Goal: Information Seeking & Learning: Learn about a topic

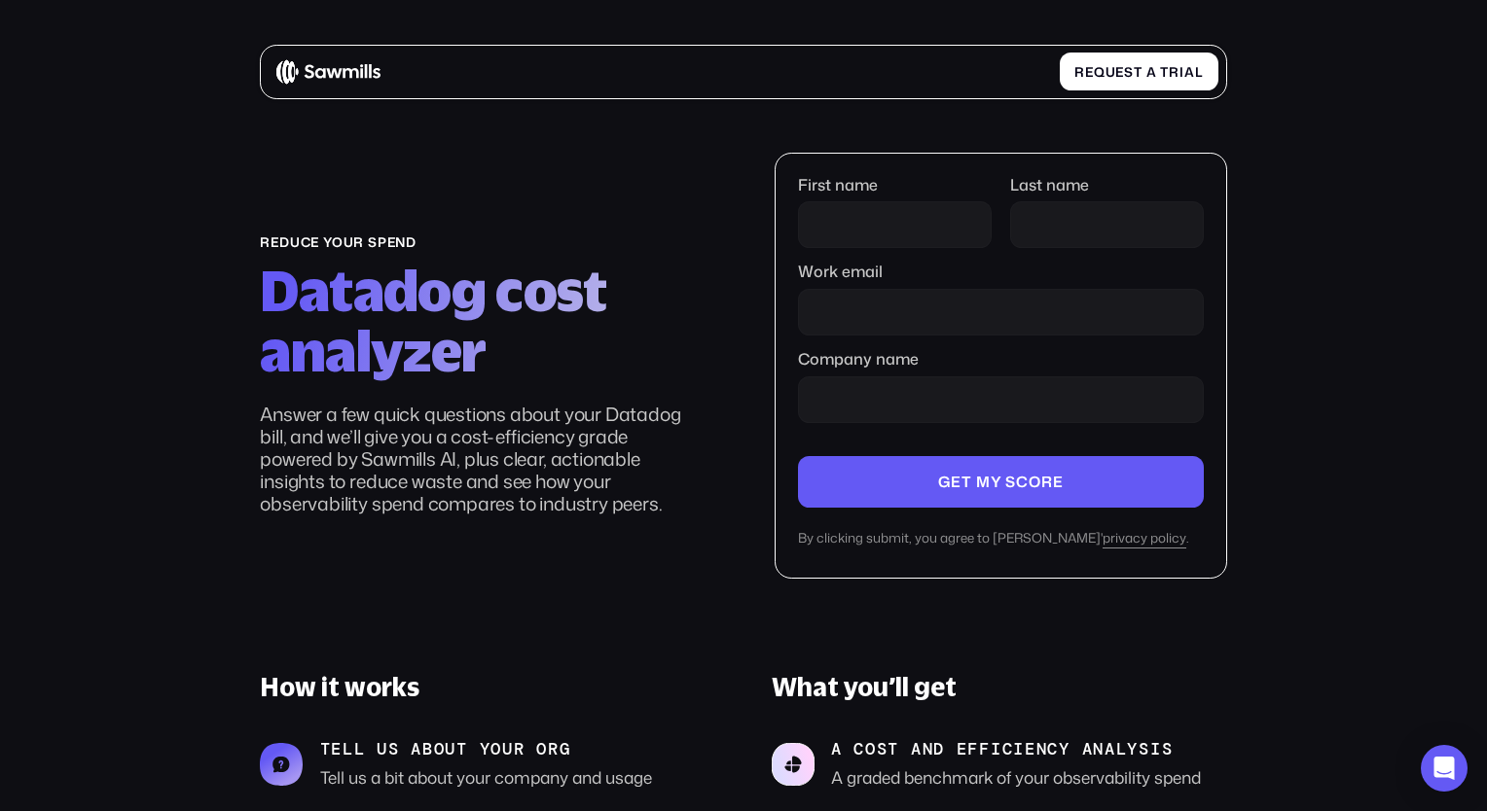
drag, startPoint x: 1486, startPoint y: 58, endPoint x: 1464, endPoint y: 148, distance: 92.0
click at [1464, 148] on section "reduce your spend Datadog cost analyzer Answer a few quick questions about your…" at bounding box center [743, 614] width 1487 height 1135
click at [1408, 218] on section "reduce your spend Datadog cost analyzer Answer a few quick questions about your…" at bounding box center [743, 614] width 1487 height 1135
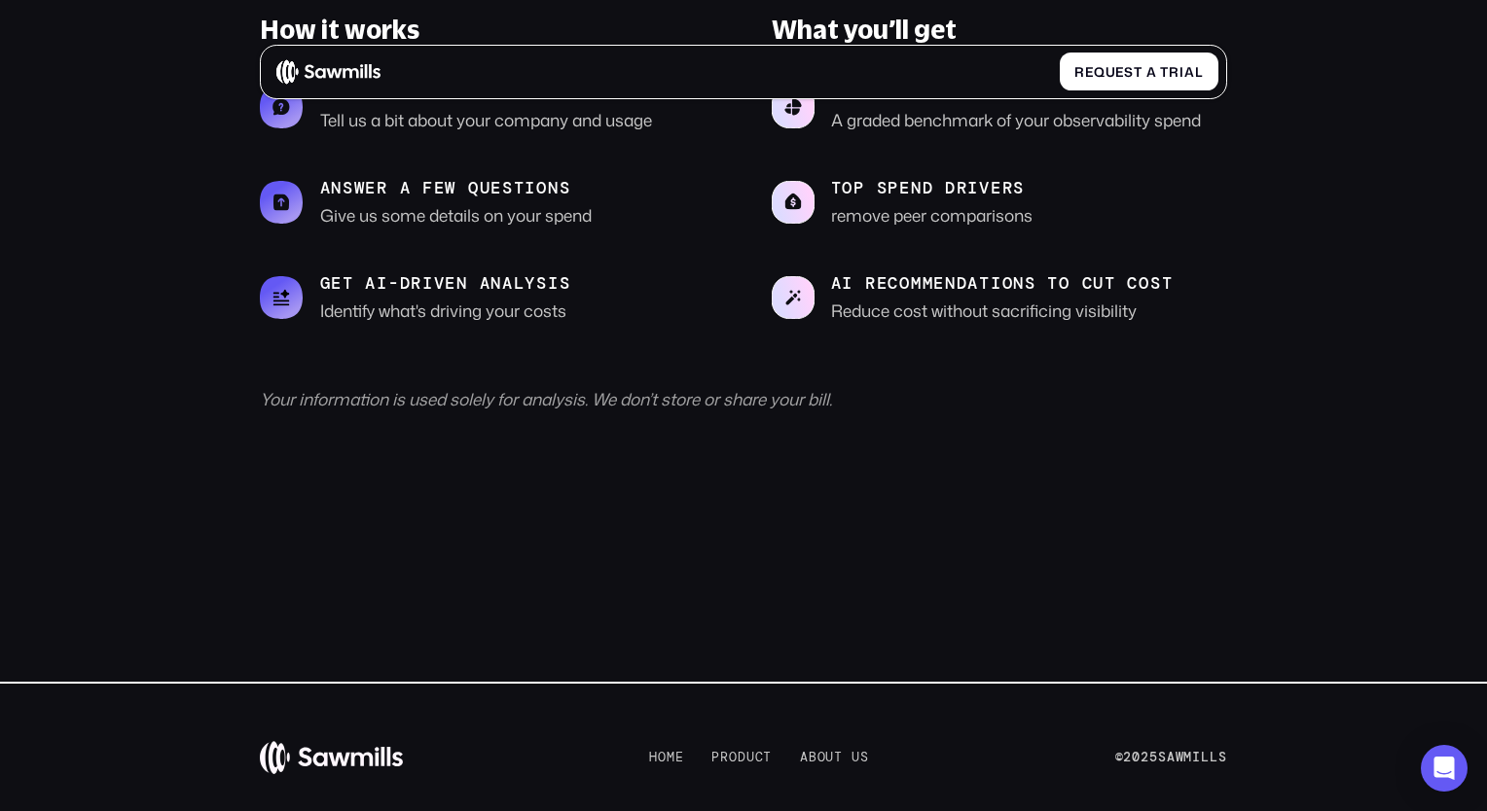
scroll to position [686, 0]
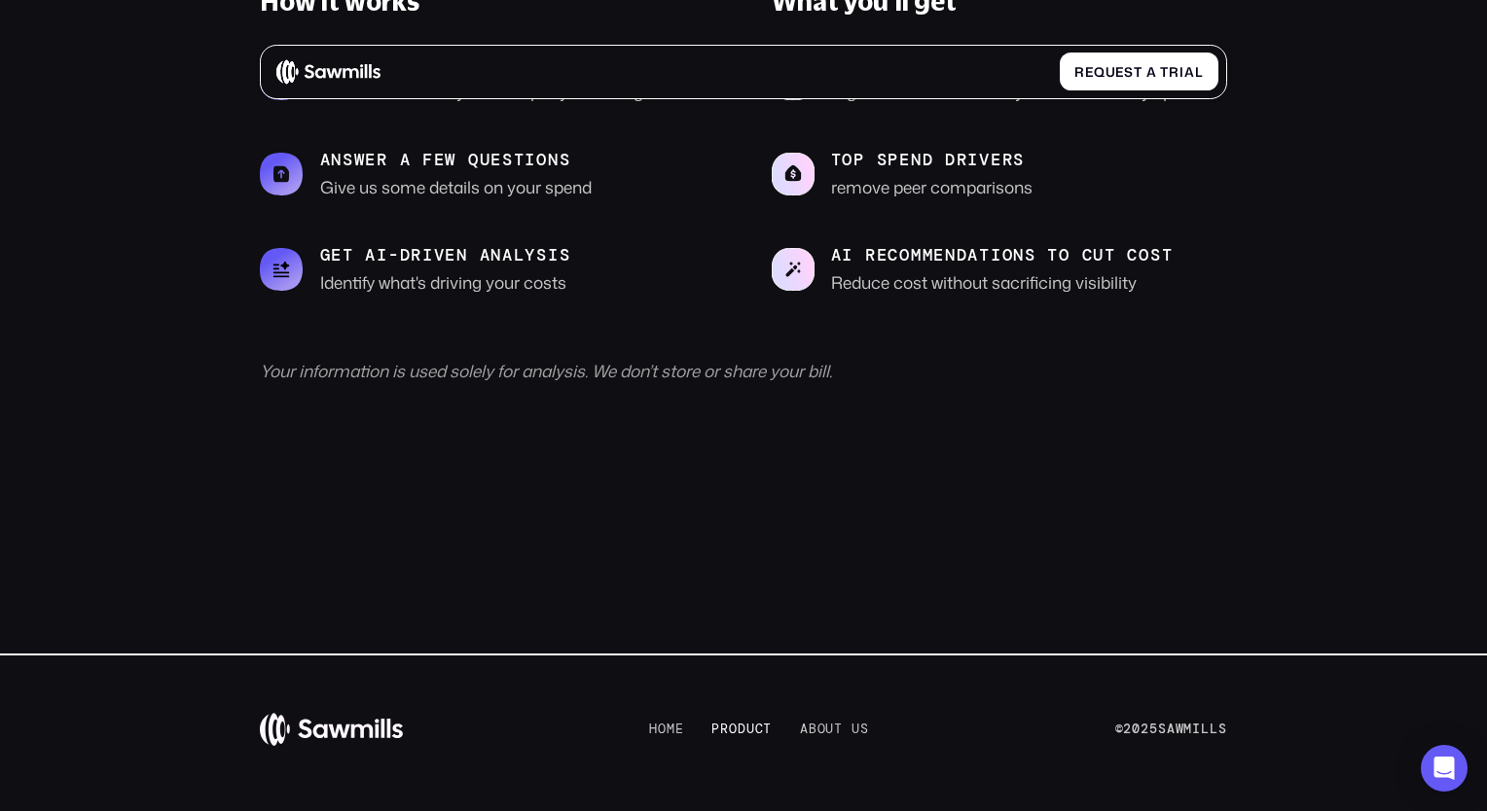
click at [738, 732] on span "d" at bounding box center [742, 730] width 9 height 16
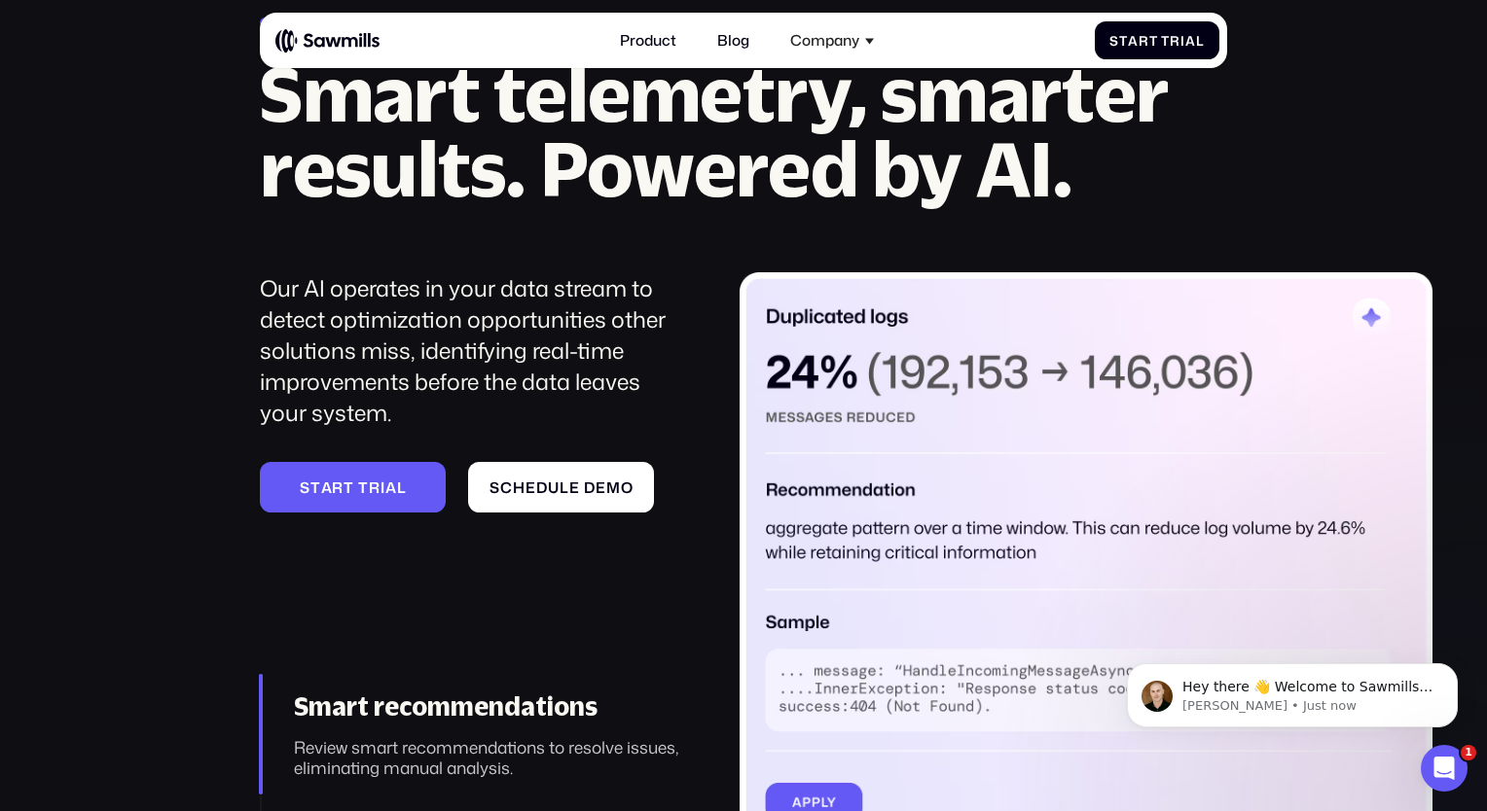
scroll to position [2041, 0]
